Goal: Task Accomplishment & Management: Complete application form

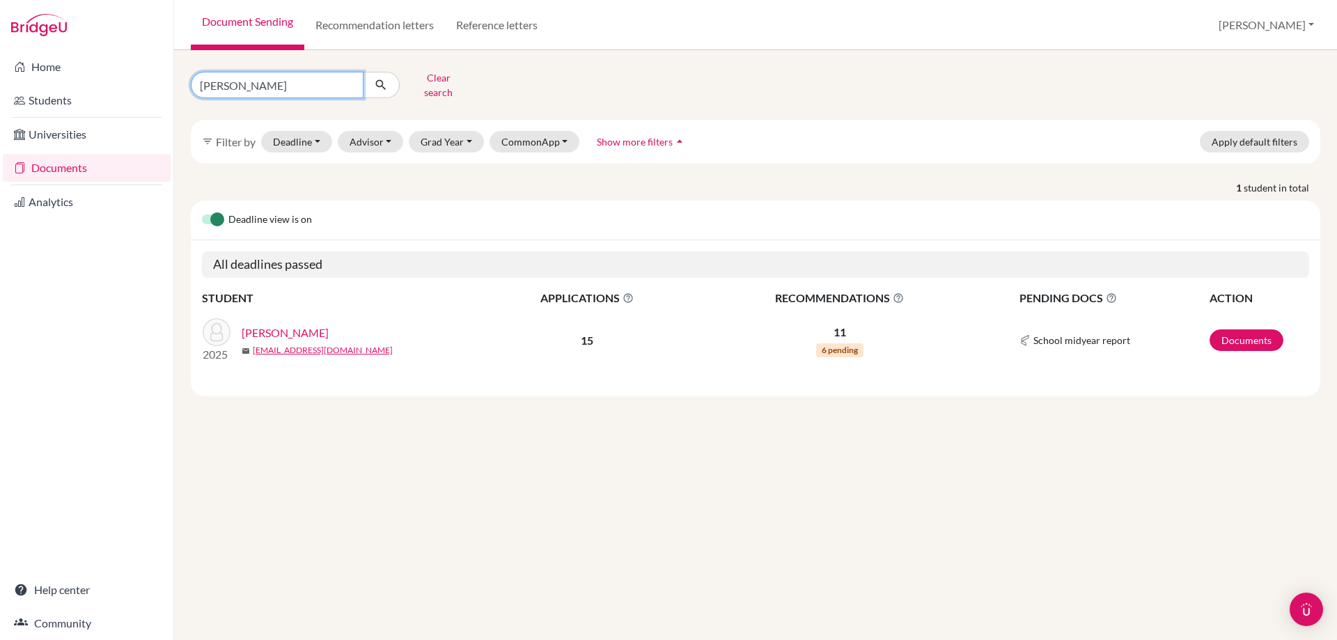
click at [356, 82] on input "kimberly" at bounding box center [277, 85] width 173 height 26
click at [350, 82] on input "kimberly" at bounding box center [277, 85] width 173 height 26
click at [322, 81] on input "Find student by name..." at bounding box center [277, 85] width 173 height 26
type input "a"
type input "catherine"
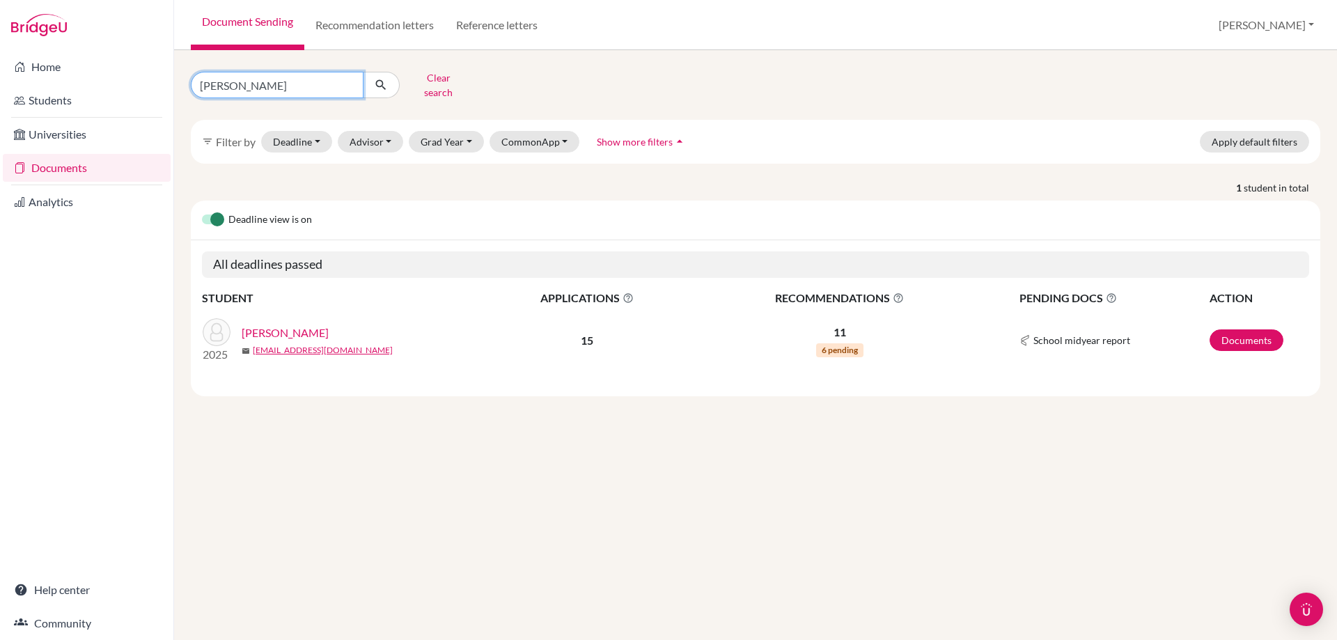
click button "submit" at bounding box center [381, 85] width 37 height 26
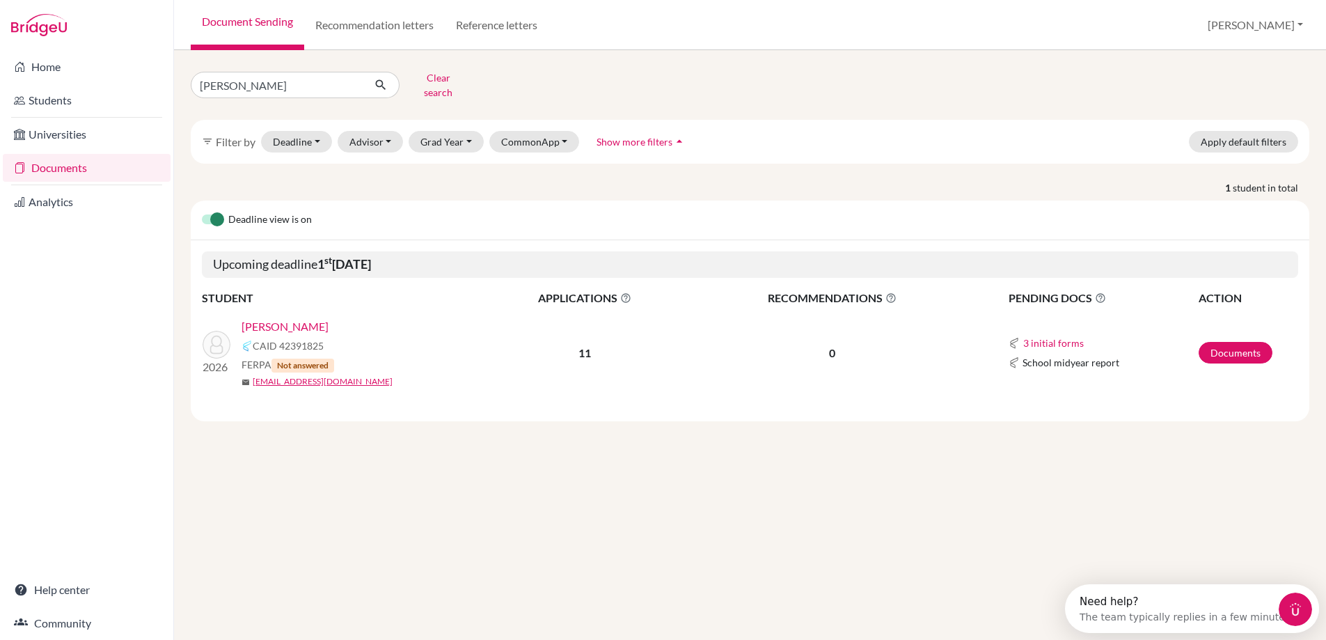
click at [299, 323] on link "[PERSON_NAME]" at bounding box center [285, 326] width 87 height 17
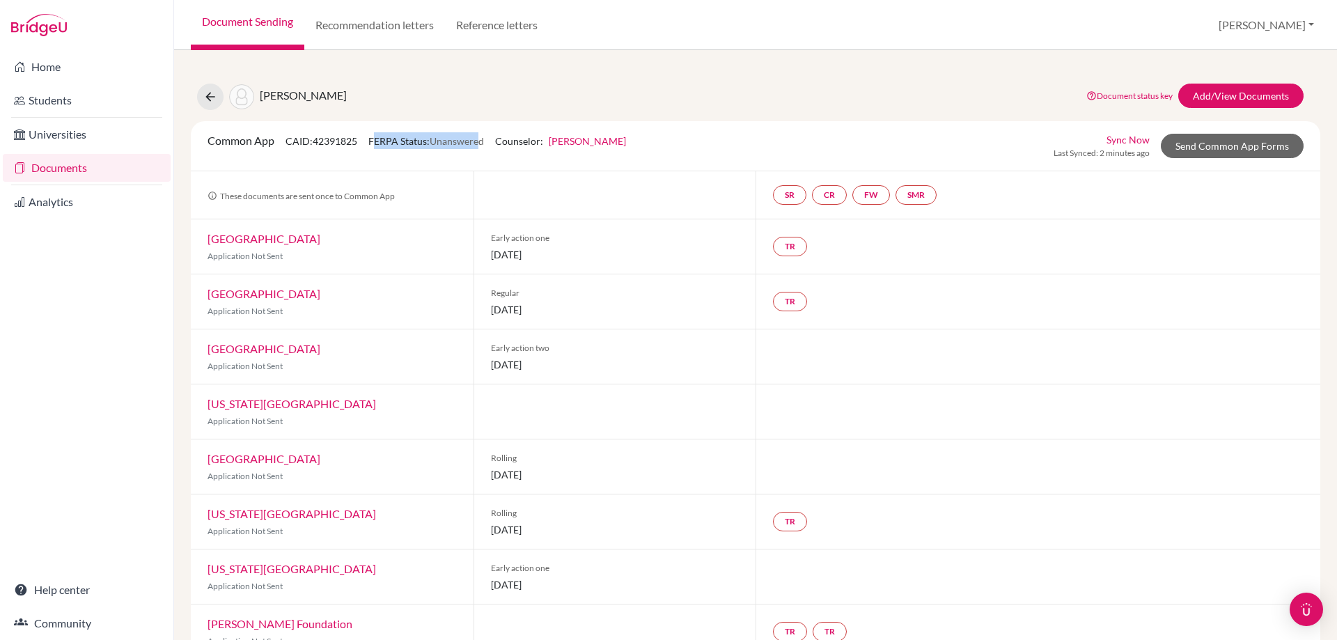
drag, startPoint x: 377, startPoint y: 146, endPoint x: 483, endPoint y: 145, distance: 106.5
click at [483, 145] on span "FERPA Status: Unanswered" at bounding box center [426, 141] width 116 height 12
click at [483, 146] on span "Unanswered" at bounding box center [457, 141] width 54 height 12
click at [305, 111] on div "[PERSON_NAME] Document status key TR Requirement. Document not uploaded yet. TR…" at bounding box center [755, 454] width 1129 height 774
click at [1217, 93] on link "Add/View Documents" at bounding box center [1240, 96] width 125 height 24
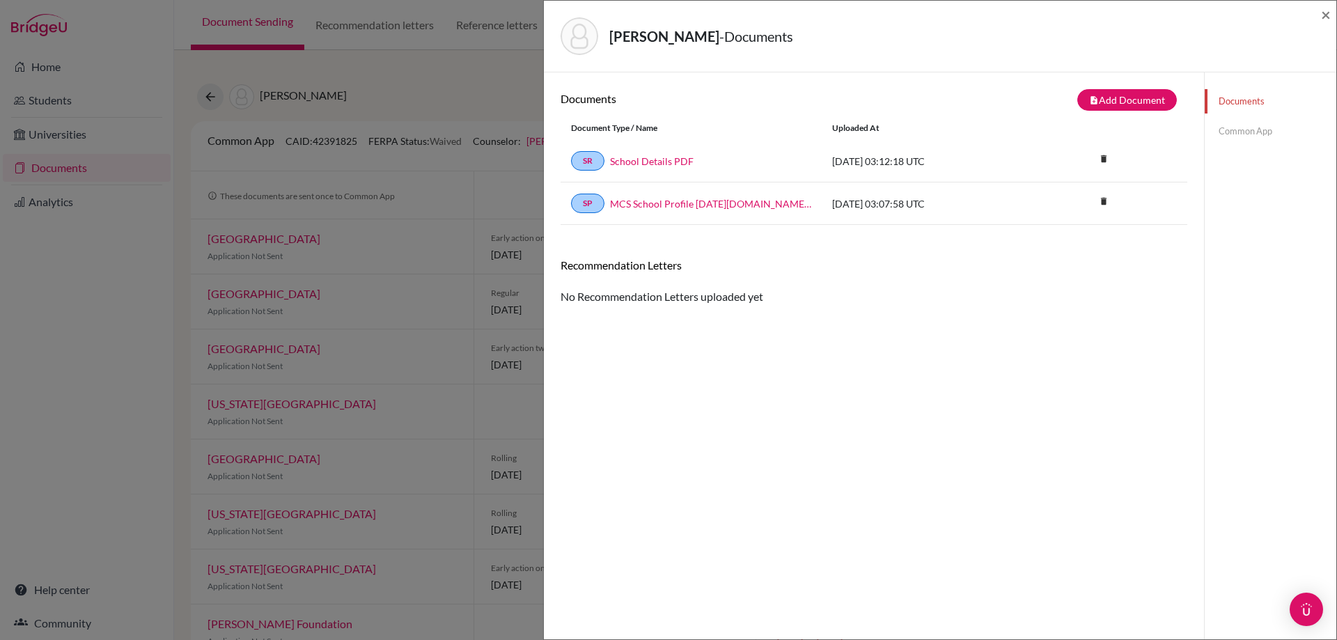
click at [1245, 139] on link "Common App" at bounding box center [1271, 131] width 132 height 24
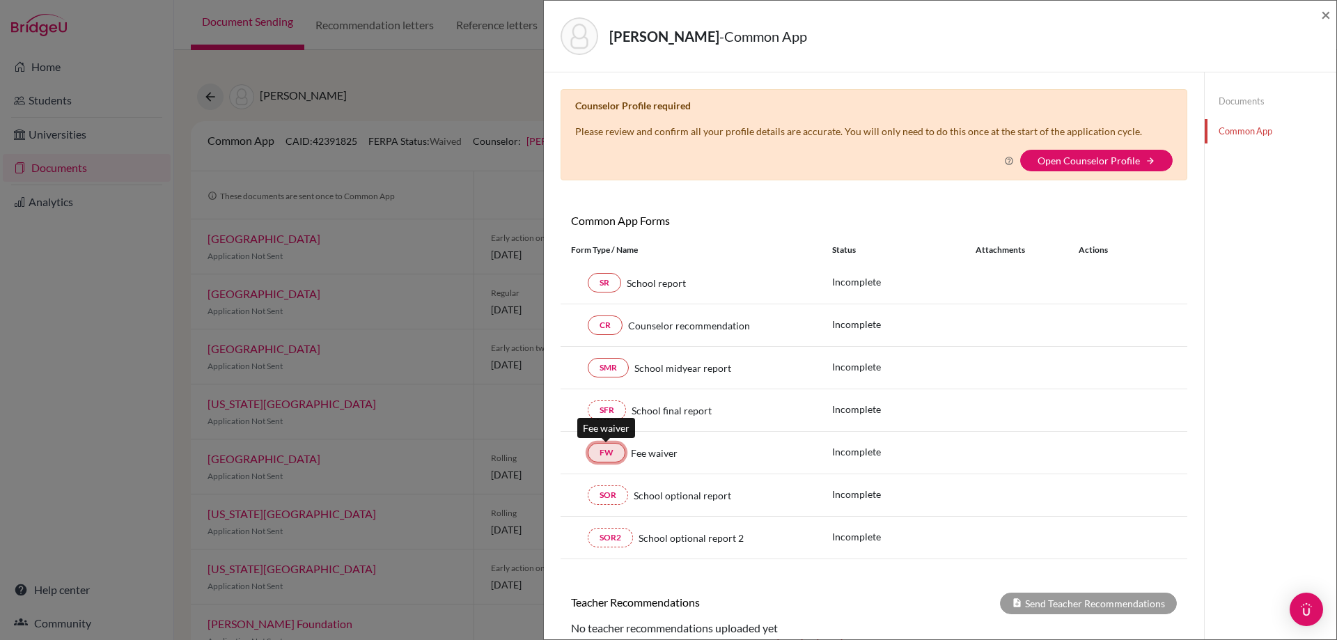
click at [609, 458] on link "FW" at bounding box center [607, 452] width 38 height 19
click at [618, 452] on link "FW" at bounding box center [607, 452] width 38 height 19
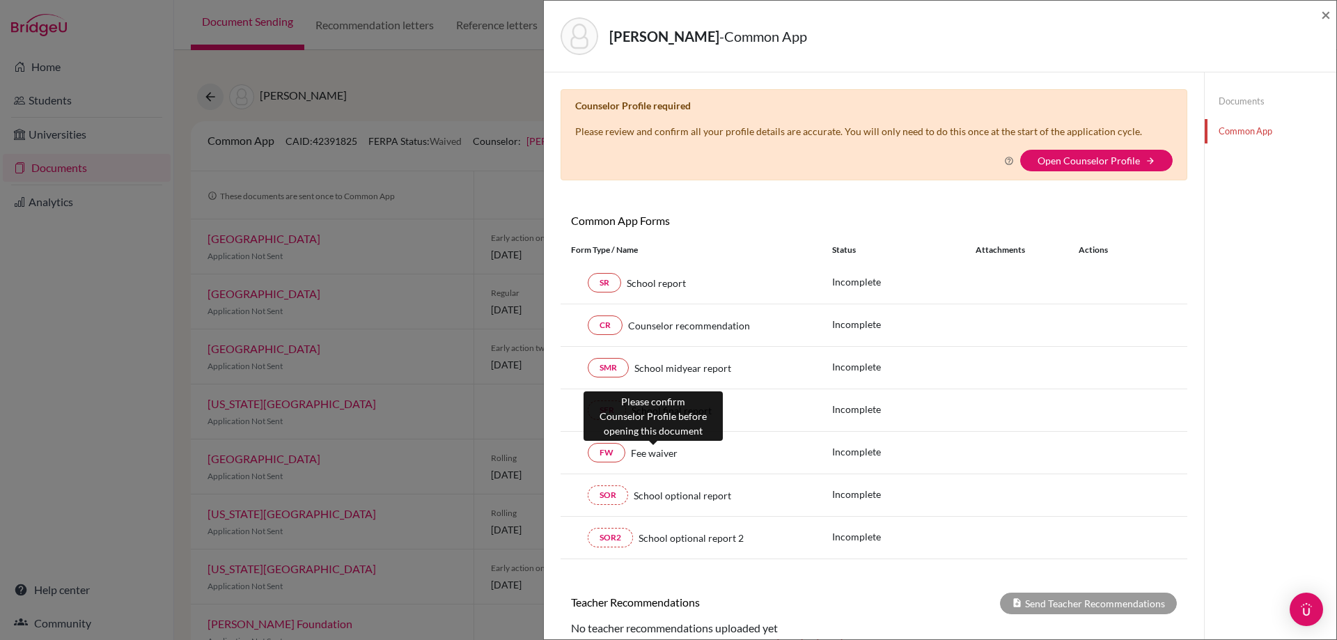
click at [645, 453] on span "Fee waiver" at bounding box center [654, 453] width 47 height 15
click at [412, 93] on div "[PERSON_NAME] - Common App × × Counselor Profile required Please review and con…" at bounding box center [668, 320] width 1337 height 640
click at [1323, 25] on div "×" at bounding box center [1326, 36] width 10 height 60
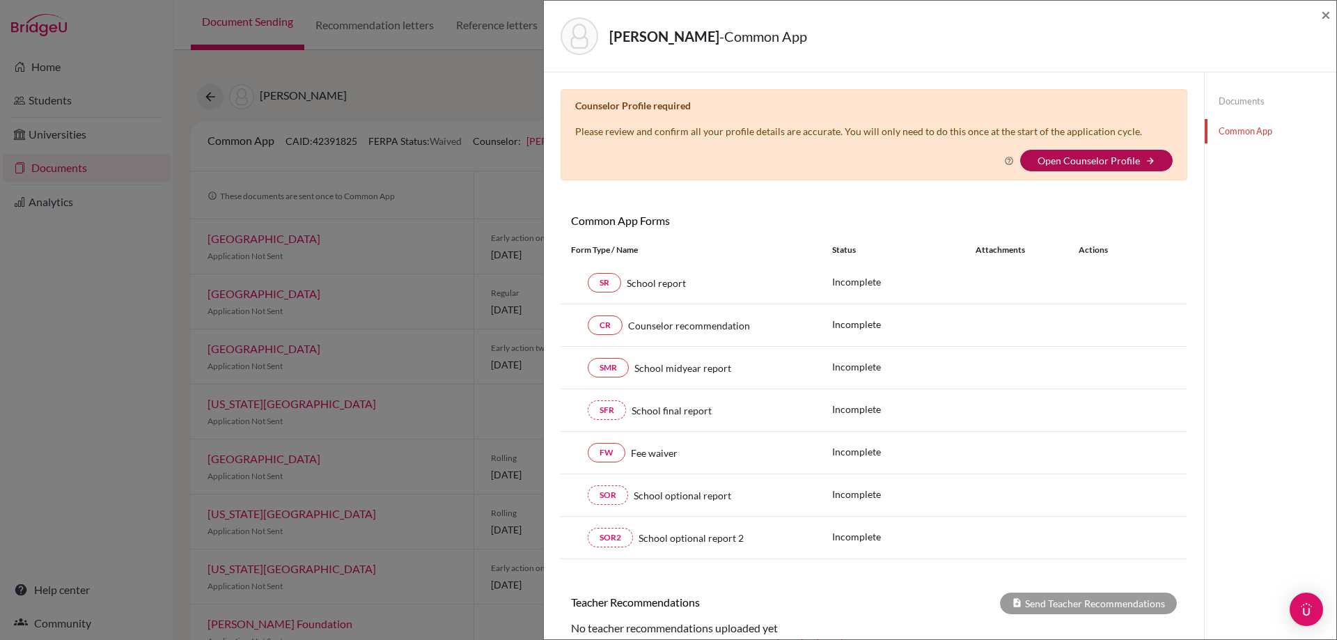
click at [1065, 162] on link "Open Counselor Profile" at bounding box center [1088, 161] width 102 height 12
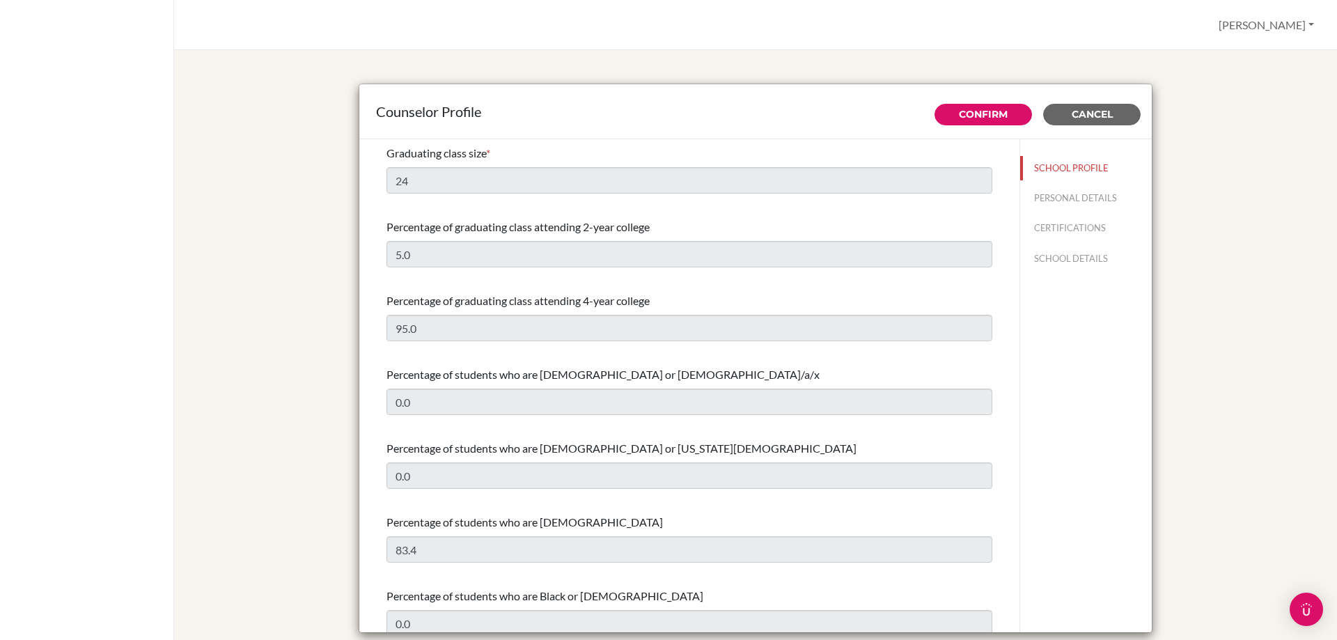
select select "0"
select select "307690"
click at [610, 193] on div "Graduating class size * 24" at bounding box center [689, 169] width 606 height 60
click at [789, 196] on div "Graduating class size * 24" at bounding box center [689, 169] width 606 height 60
click at [466, 192] on div "Graduating class size * 24" at bounding box center [689, 169] width 606 height 60
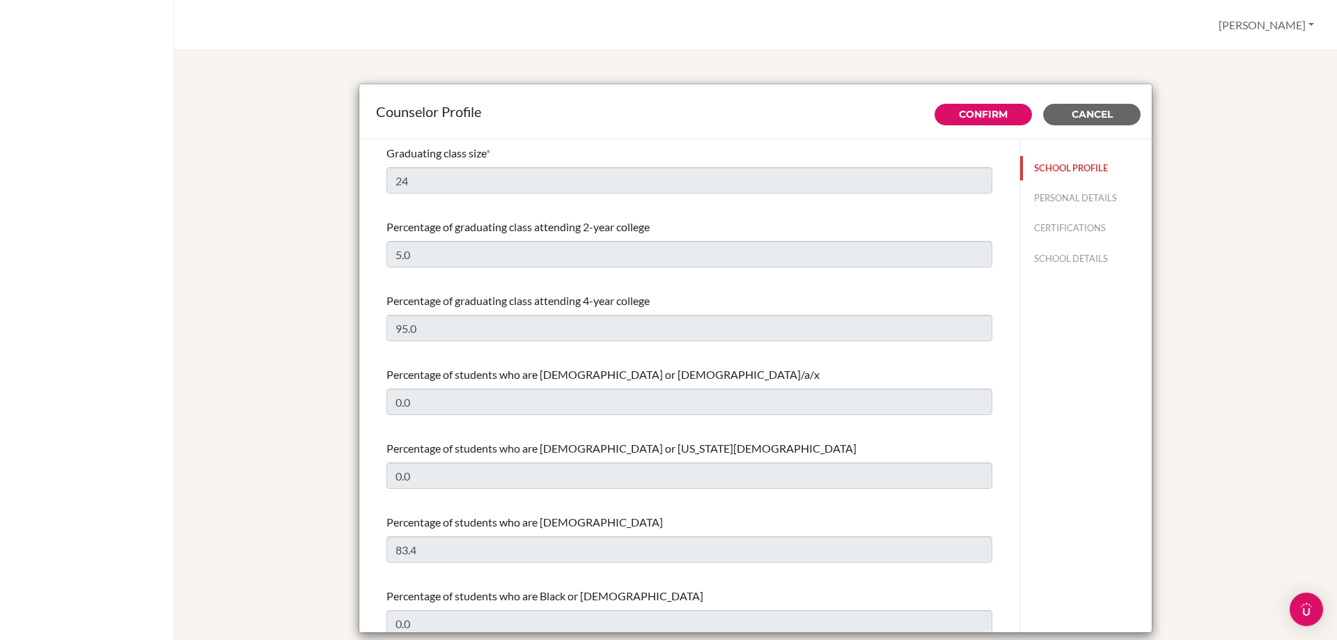
click at [1055, 164] on button "SCHOOL PROFILE" at bounding box center [1086, 168] width 132 height 24
click at [1055, 202] on button "PERSONAL DETAILS" at bounding box center [1086, 198] width 132 height 24
type input "[PERSON_NAME]"
type input "Academic Guidance Counselor"
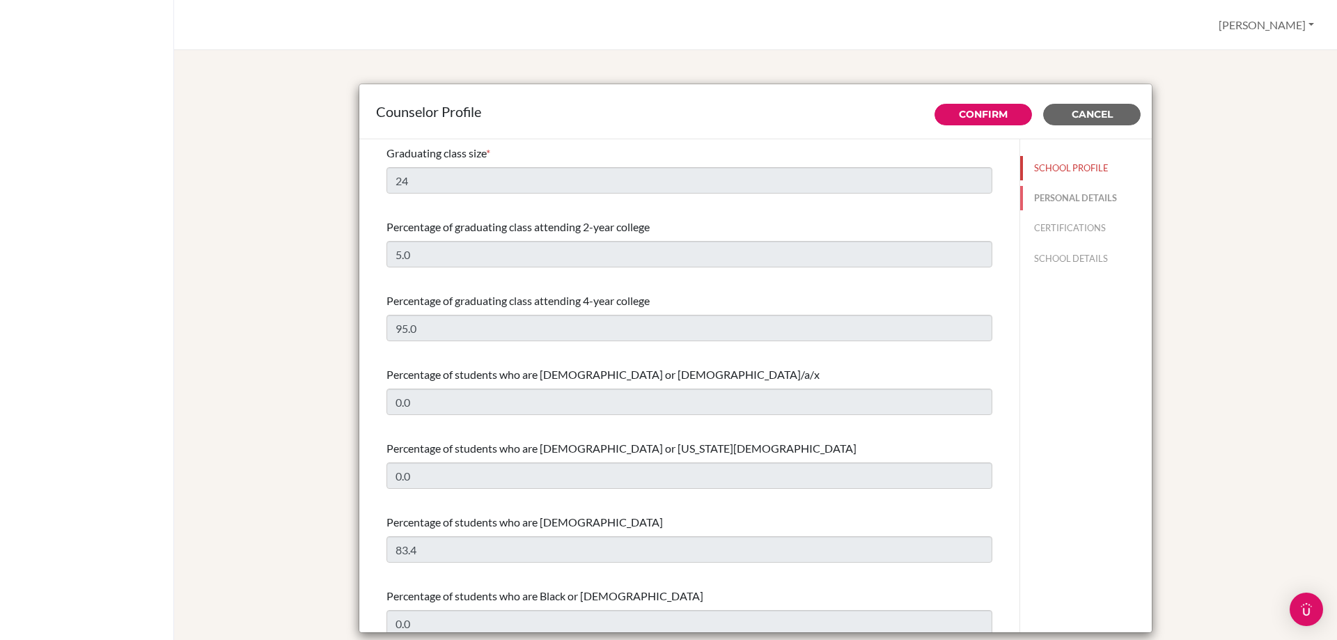
type input "62.085881531885"
type input "[EMAIL_ADDRESS][DOMAIN_NAME]"
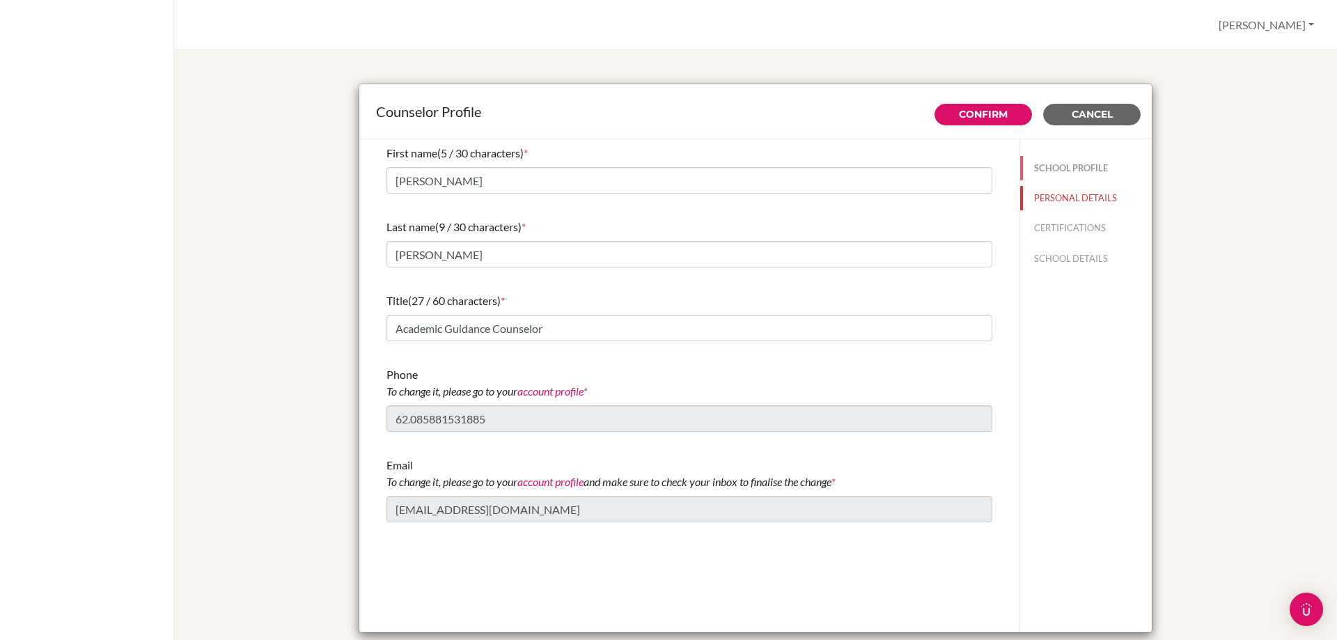
click at [1060, 165] on button "SCHOOL PROFILE" at bounding box center [1086, 168] width 132 height 24
type input "24"
type input "5.0"
type input "95.0"
type input "0.0"
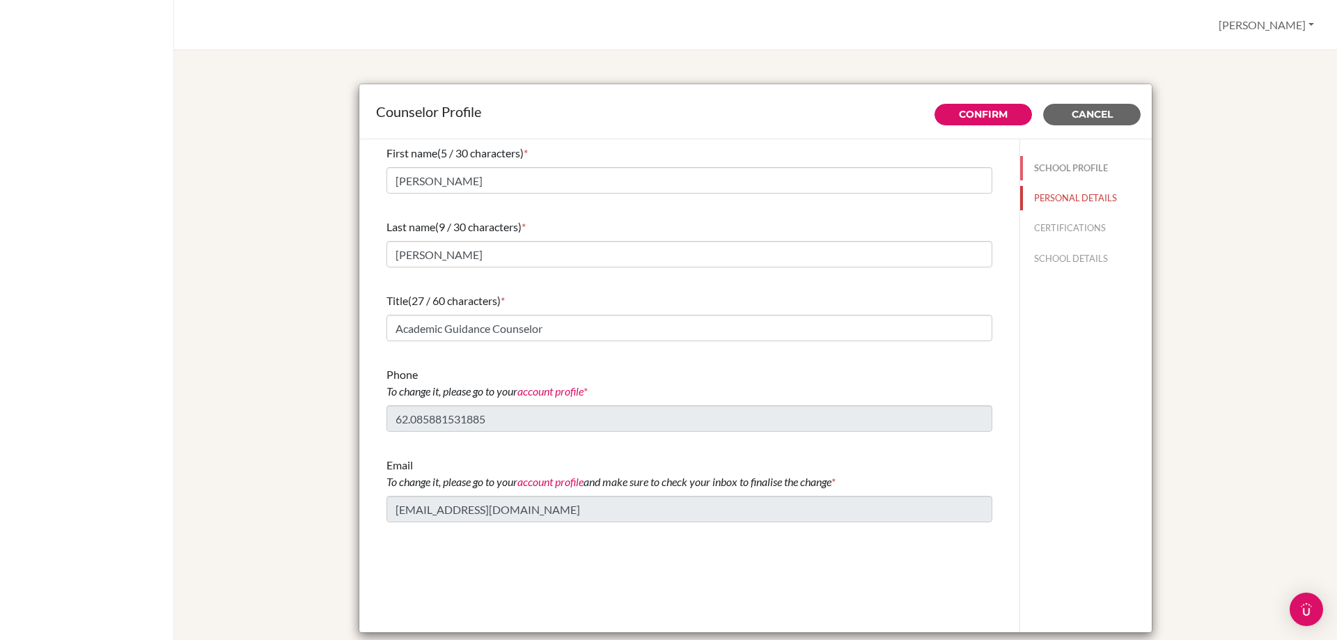
type input "0.0"
select select "0"
select select "307690"
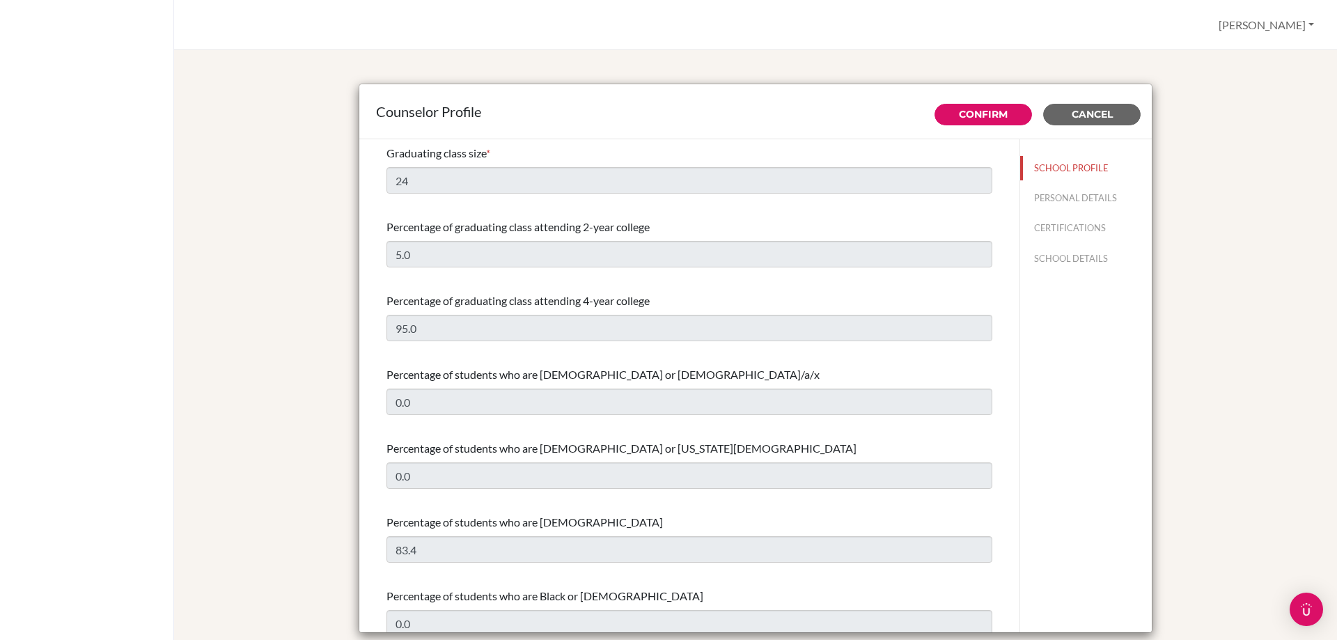
click at [550, 166] on div "Graduating class size * 24" at bounding box center [689, 169] width 606 height 60
click at [1105, 114] on span "Cancel" at bounding box center [1092, 114] width 41 height 13
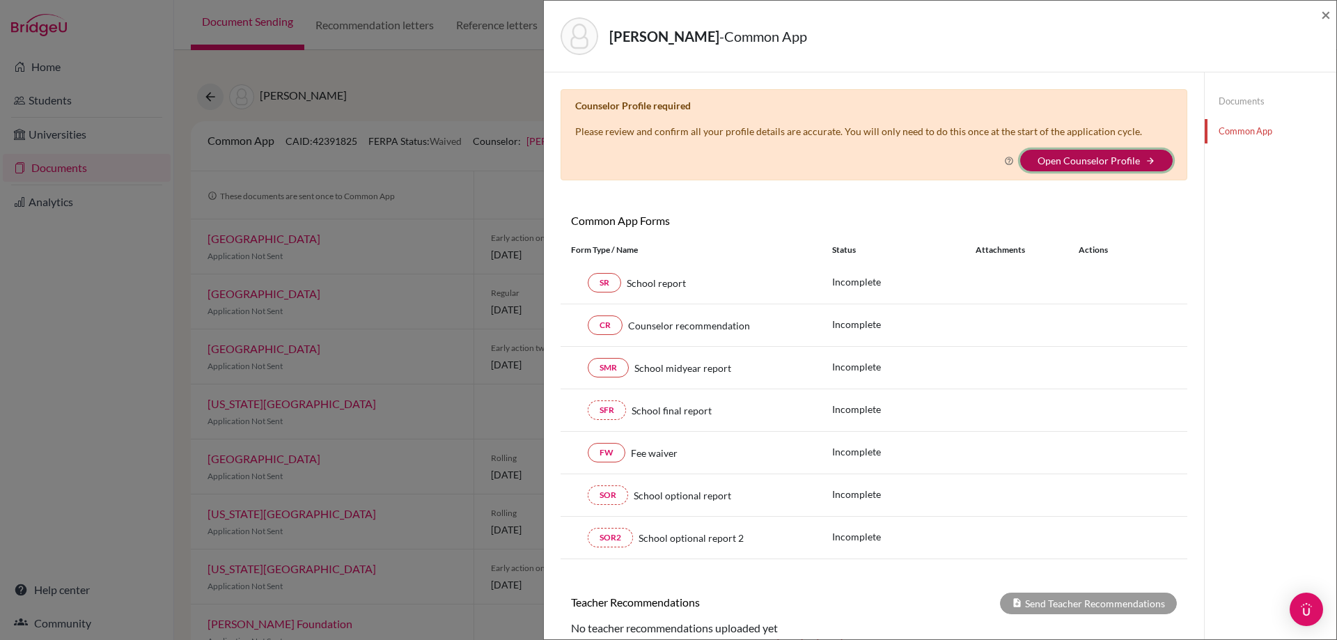
click at [1138, 152] on button "Open Counselor Profile arrow_forward" at bounding box center [1096, 161] width 152 height 22
click at [1329, 16] on span "×" at bounding box center [1326, 14] width 10 height 20
